Goal: Navigation & Orientation: Find specific page/section

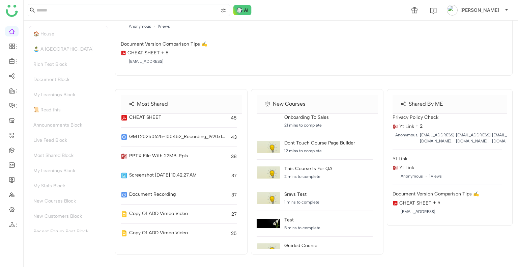
scroll to position [2112, 0]
click at [47, 99] on link "Library" at bounding box center [47, 99] width 44 height 5
click at [47, 99] on body "**********" at bounding box center [259, 133] width 518 height 267
click at [47, 99] on div "My Learnings Block" at bounding box center [68, 94] width 79 height 15
click at [11, 76] on link at bounding box center [12, 75] width 6 height 6
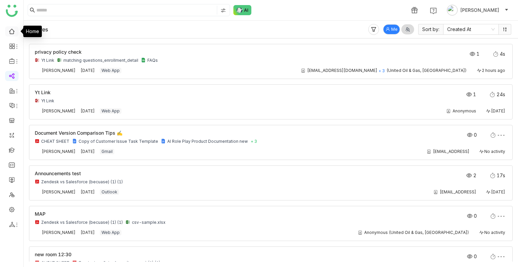
click at [10, 34] on link at bounding box center [12, 31] width 6 height 6
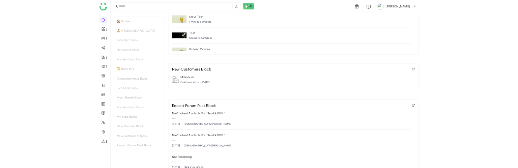
scroll to position [1389, 0]
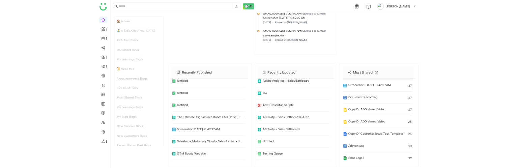
scroll to position [51, 0]
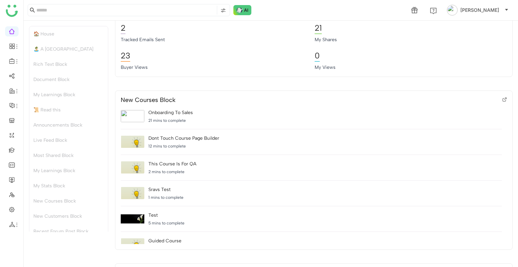
scroll to position [1225, 0]
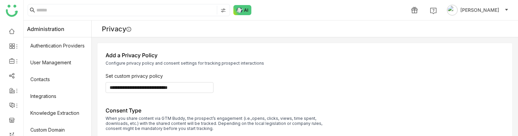
scroll to position [91, 0]
